Goal: Task Accomplishment & Management: Use online tool/utility

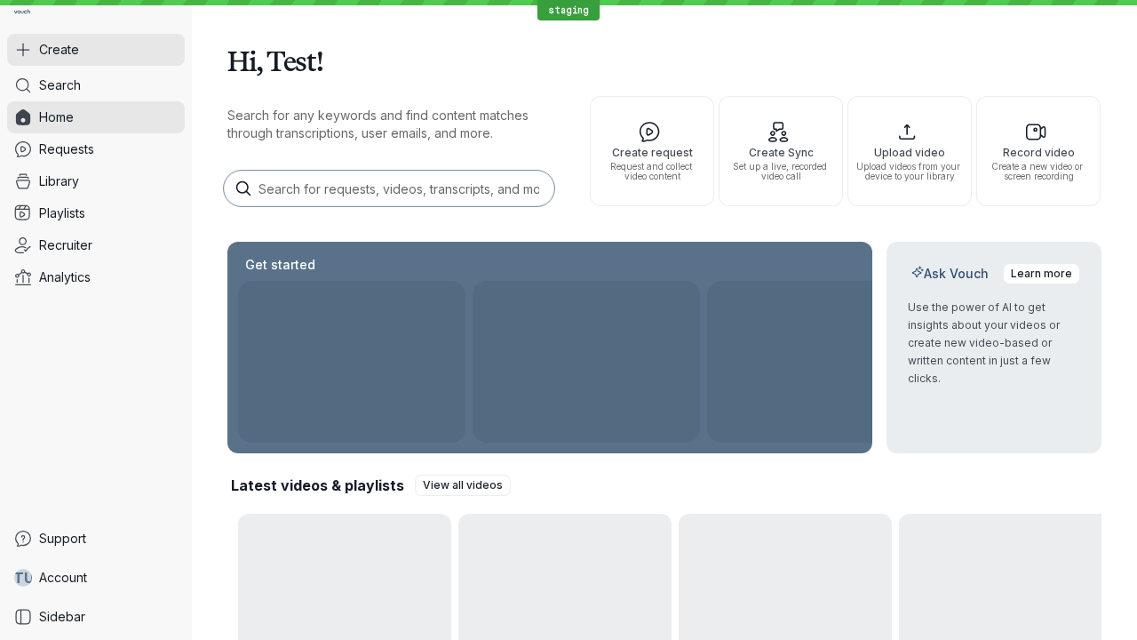
click at [96, 50] on button "Create" at bounding box center [96, 50] width 178 height 32
